Goal: Use online tool/utility: Utilize a website feature to perform a specific function

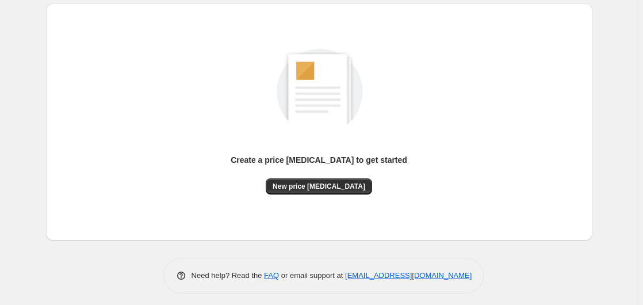
scroll to position [126, 0]
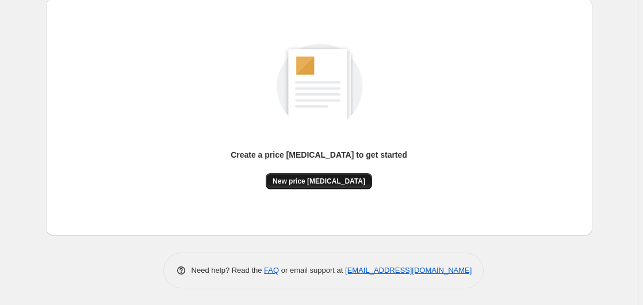
click at [307, 182] on span "New price change job" at bounding box center [319, 181] width 93 height 9
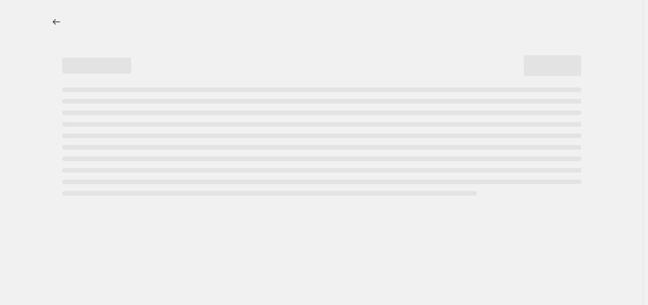
select select "percentage"
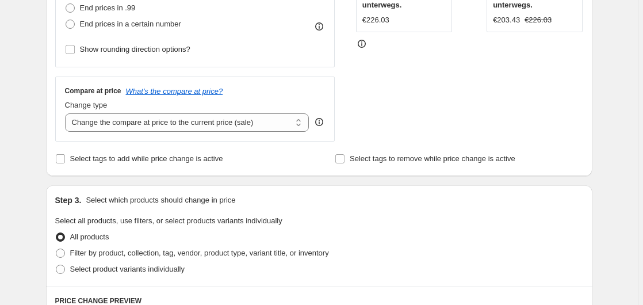
scroll to position [235, 0]
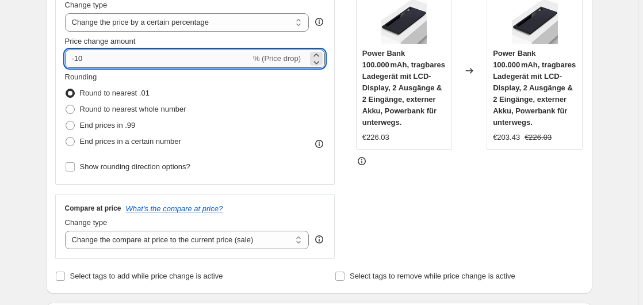
click at [129, 62] on input "-10" at bounding box center [158, 58] width 186 height 18
type input "-1"
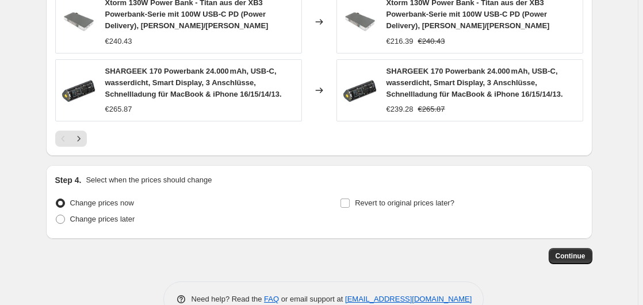
scroll to position [922, 0]
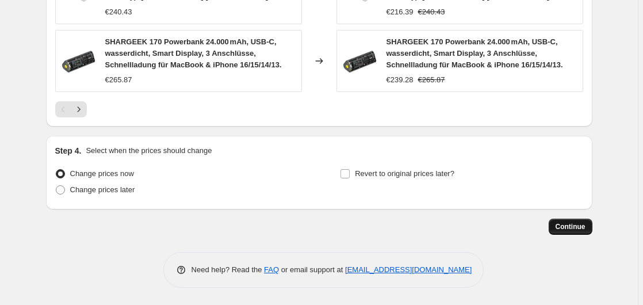
type input "-35"
click at [571, 219] on button "Continue" at bounding box center [571, 227] width 44 height 16
click at [578, 227] on span "Continue" at bounding box center [571, 226] width 30 height 9
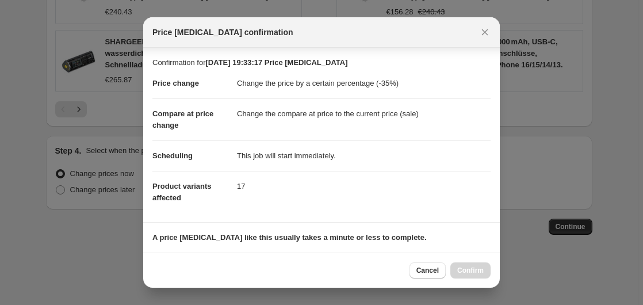
scroll to position [182, 0]
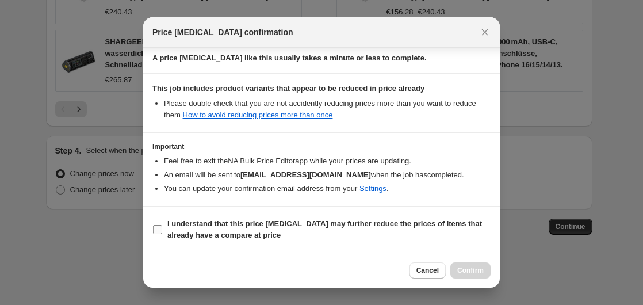
drag, startPoint x: 208, startPoint y: 226, endPoint x: 352, endPoint y: 244, distance: 144.4
click at [209, 226] on b "I understand that this price change job may further reduce the prices of items …" at bounding box center [324, 229] width 315 height 20
click at [162, 226] on input "I understand that this price change job may further reduce the prices of items …" at bounding box center [157, 229] width 9 height 9
checkbox input "true"
click at [486, 272] on button "Confirm" at bounding box center [470, 270] width 40 height 16
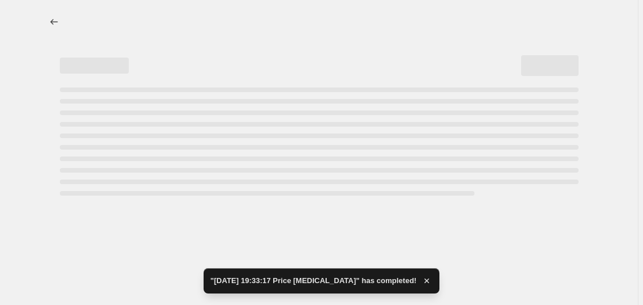
select select "percentage"
